Goal: Task Accomplishment & Management: Manage account settings

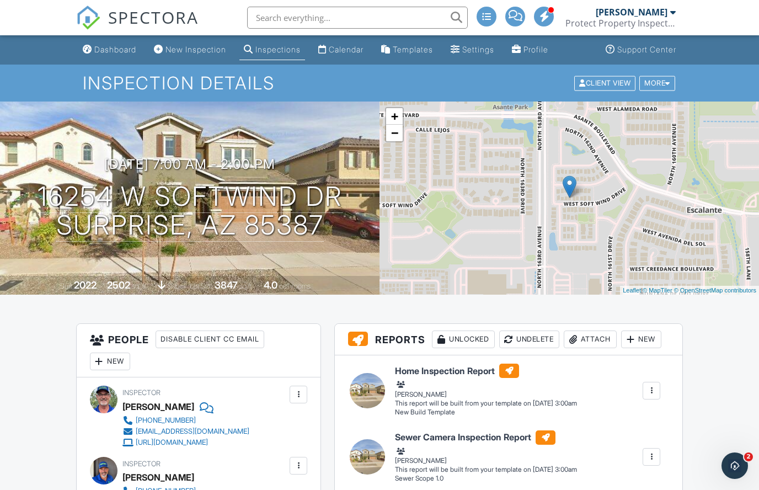
click at [337, 20] on input "text" at bounding box center [357, 18] width 221 height 22
paste input "2412 W Melody Dr, Phoenix, AZ 85041"
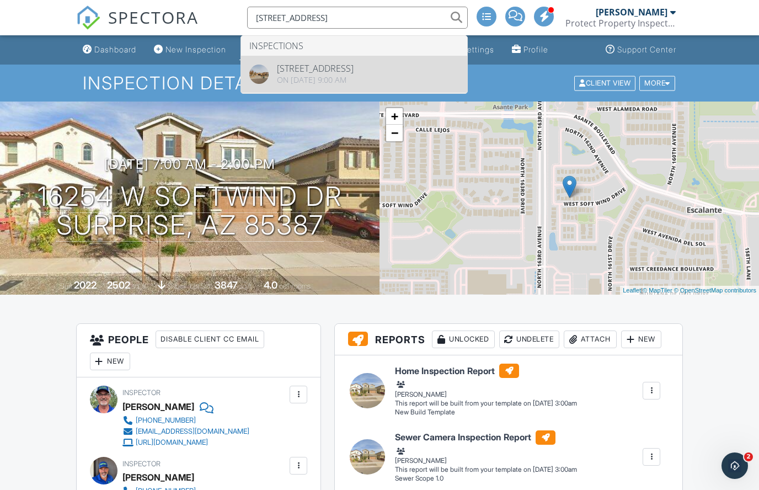
type input "2412 W Melody Dr, Phoenix, AZ 85041"
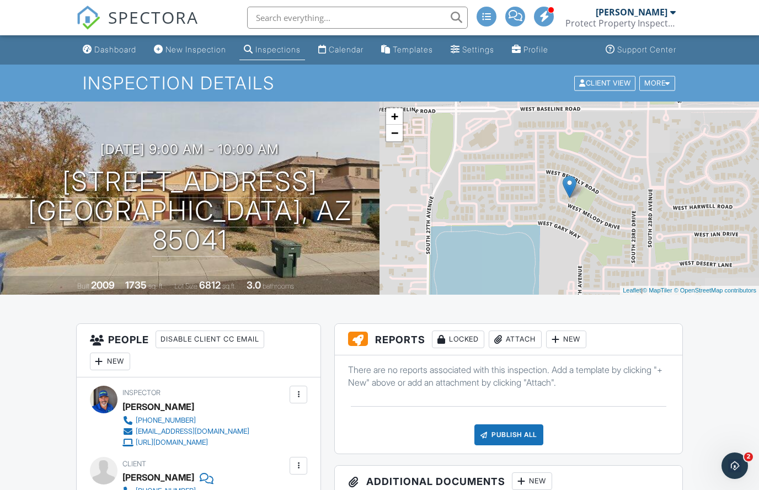
scroll to position [73, 0]
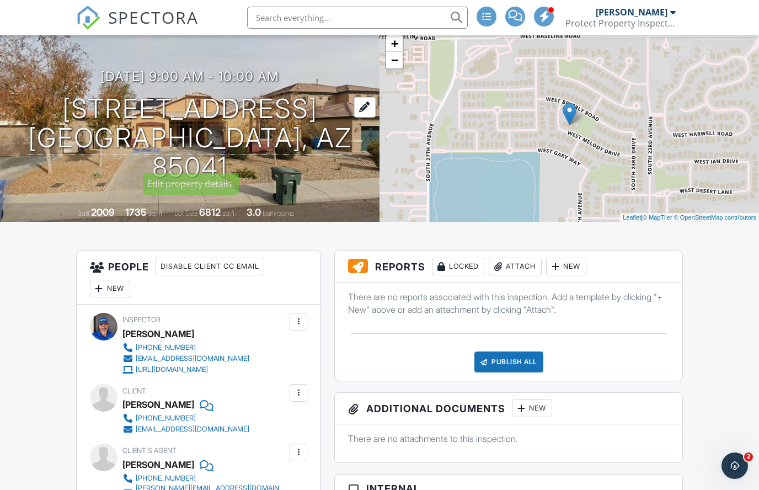
click at [195, 117] on h1 "2412 W Melody Dr Phoenix, AZ 85041" at bounding box center [190, 137] width 344 height 87
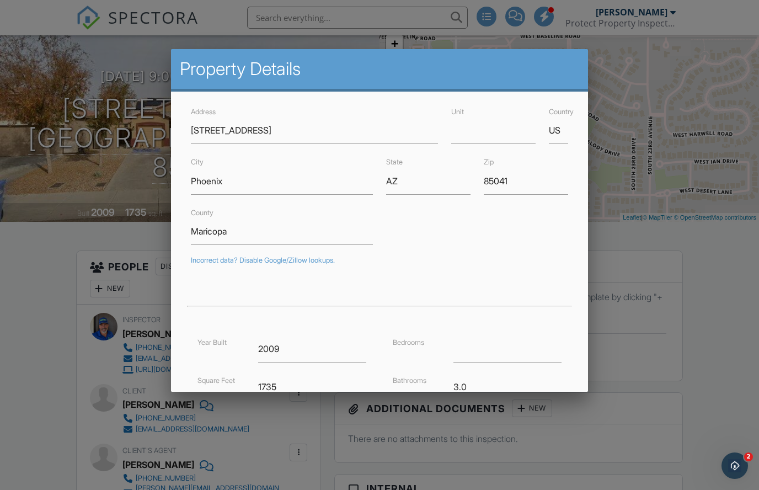
click at [183, 100] on div "Address 2412 W Melody Dr Unit Country US City Phoenix State AZ Zip 85041 County…" at bounding box center [379, 346] width 417 height 509
click at [139, 100] on div at bounding box center [379, 251] width 759 height 612
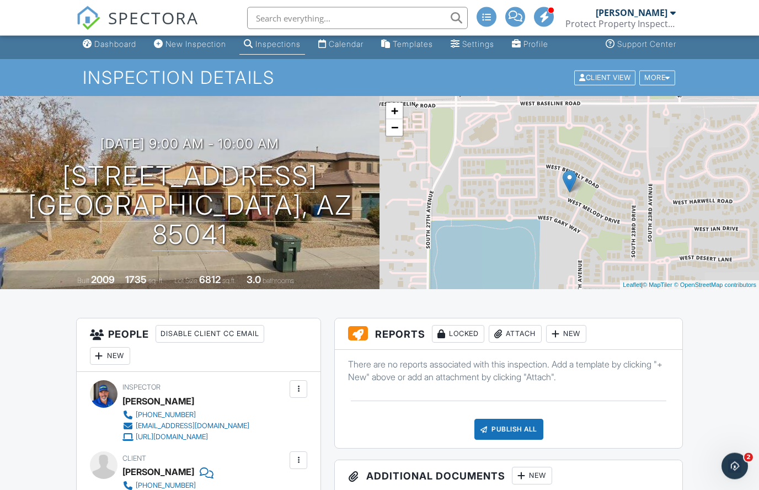
scroll to position [0, 0]
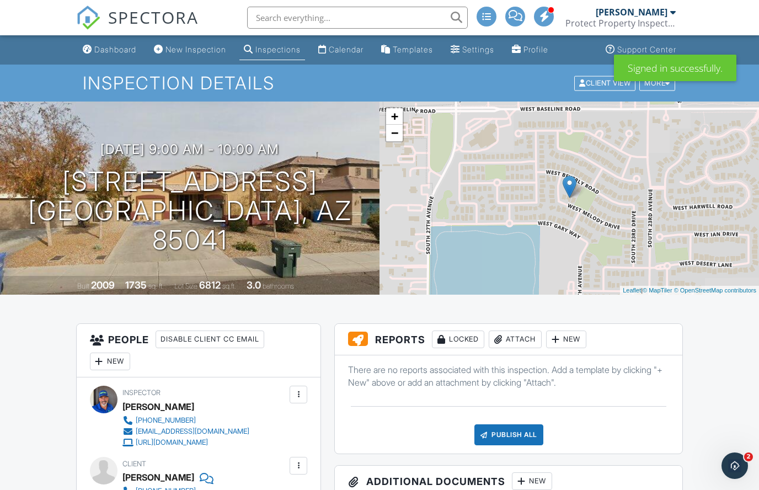
click at [275, 17] on input "text" at bounding box center [357, 18] width 221 height 22
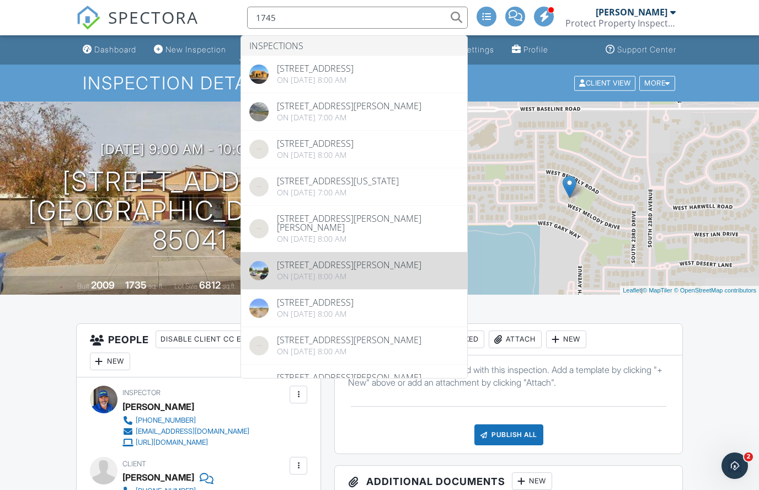
type input "1745"
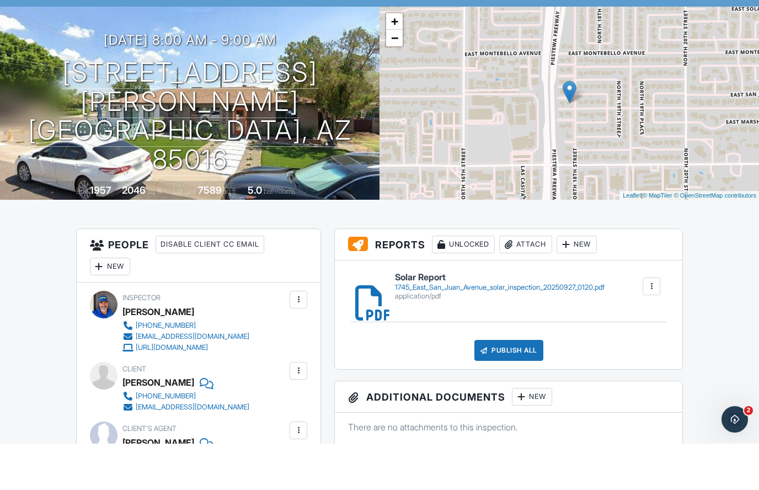
scroll to position [49, 0]
click at [435, 329] on div "1745_East_San_Juan_Avenue_solar_inspection_20250927_0120.pdf" at bounding box center [500, 333] width 210 height 9
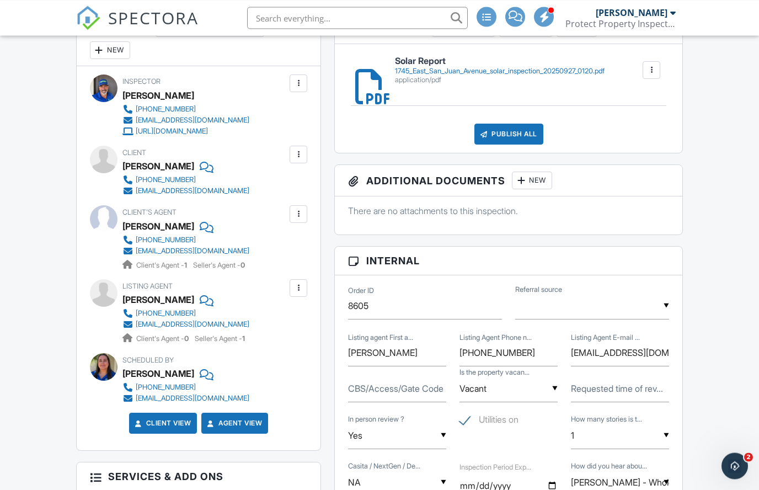
scroll to position [311, 0]
click at [514, 133] on div "Publish All" at bounding box center [508, 134] width 69 height 21
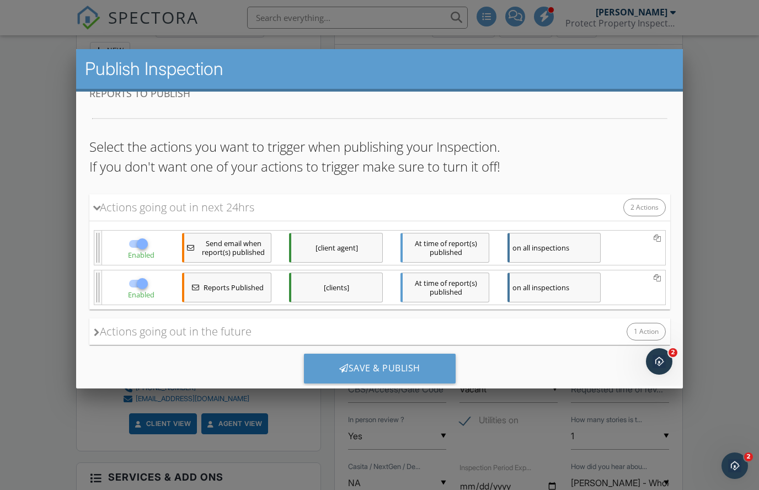
scroll to position [18, 0]
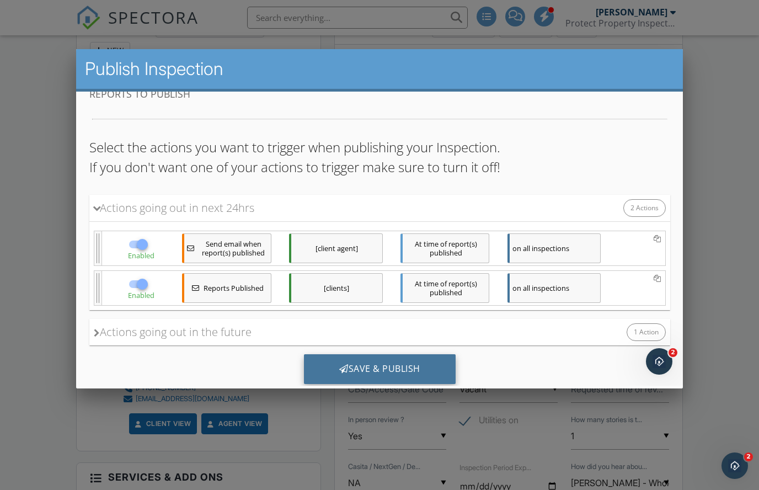
click at [414, 374] on div "Save & Publish" at bounding box center [379, 369] width 152 height 30
